Goal: Find specific page/section: Find specific page/section

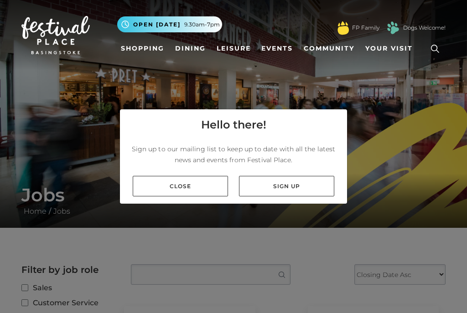
scroll to position [16, 0]
click at [190, 179] on link "Close" at bounding box center [180, 186] width 95 height 21
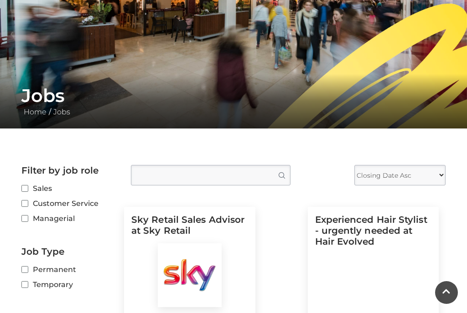
scroll to position [99, 0]
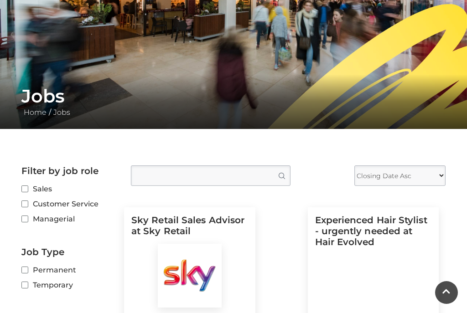
click at [32, 189] on label "Sales" at bounding box center [69, 188] width 96 height 11
click at [27, 189] on input "Sales" at bounding box center [24, 190] width 6 height 6
checkbox input "true"
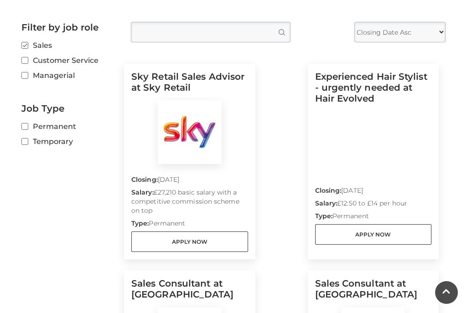
scroll to position [244, 0]
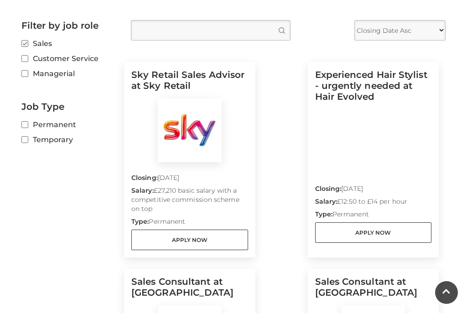
click at [32, 125] on label "Permanent" at bounding box center [69, 124] width 96 height 11
click at [27, 125] on input "Permanent" at bounding box center [24, 125] width 6 height 6
checkbox input "true"
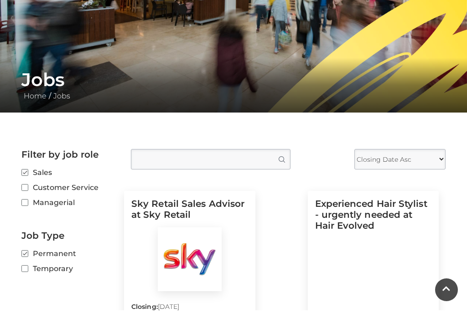
scroll to position [115, 0]
click at [31, 170] on label "Sales" at bounding box center [69, 172] width 96 height 11
click at [27, 170] on input "Sales" at bounding box center [24, 173] width 6 height 6
checkbox input "false"
click at [30, 186] on label "Customer Service" at bounding box center [69, 187] width 96 height 11
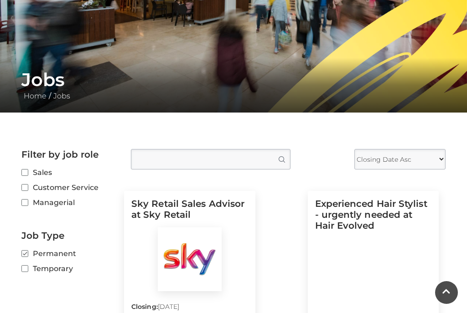
click at [27, 186] on input "Customer Service" at bounding box center [24, 188] width 6 height 6
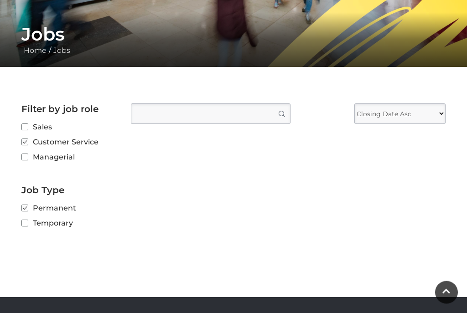
scroll to position [158, 0]
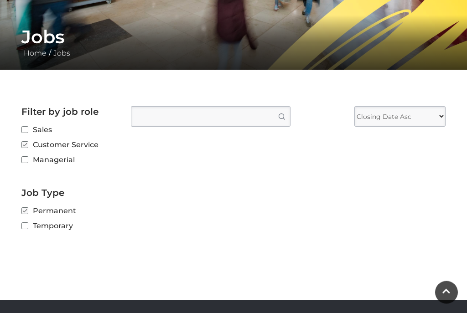
click at [26, 145] on input "Customer Service" at bounding box center [24, 146] width 6 height 6
checkbox input "false"
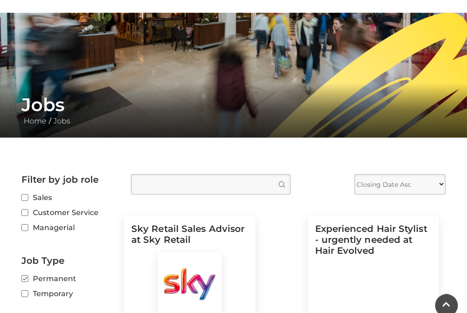
scroll to position [0, 0]
